Goal: Information Seeking & Learning: Learn about a topic

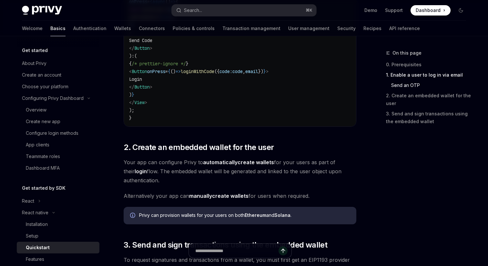
scroll to position [520, 0]
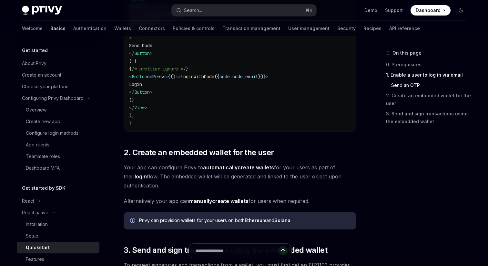
click at [50, 29] on link "Basics" at bounding box center [57, 28] width 15 height 15
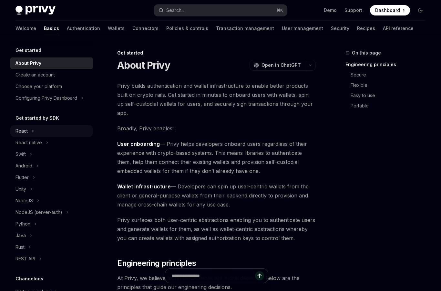
click at [31, 133] on button "React" at bounding box center [51, 131] width 83 height 12
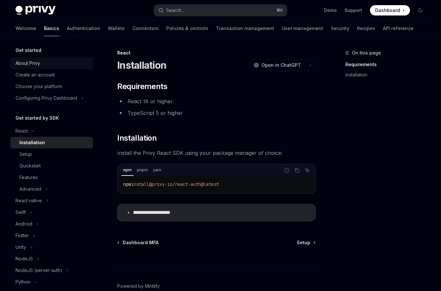
click at [35, 62] on div "About Privy" at bounding box center [27, 63] width 25 height 8
type textarea "*"
